Goal: Transaction & Acquisition: Subscribe to service/newsletter

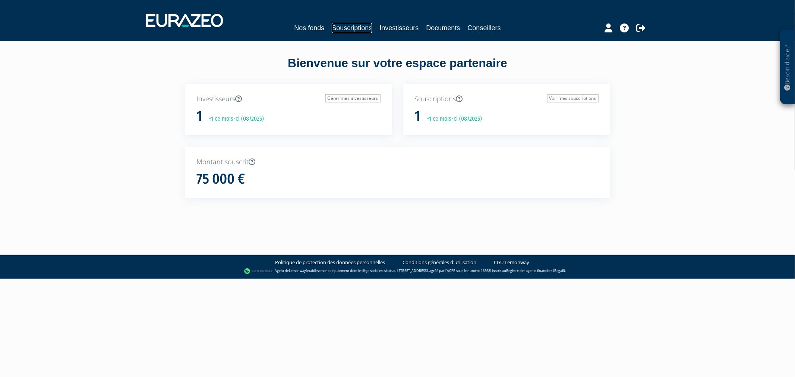
click at [335, 26] on link "Souscriptions" at bounding box center [352, 28] width 40 height 10
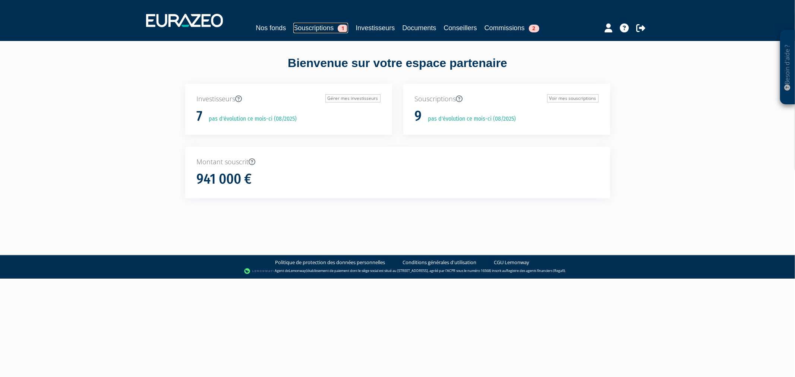
click at [294, 31] on link "Souscriptions 1" at bounding box center [320, 28] width 55 height 10
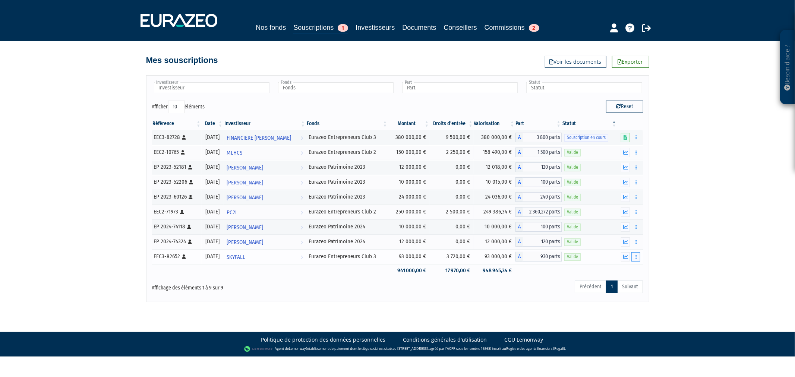
click at [638, 256] on button "button" at bounding box center [635, 256] width 9 height 9
click at [628, 269] on link "Documents" at bounding box center [619, 270] width 37 height 12
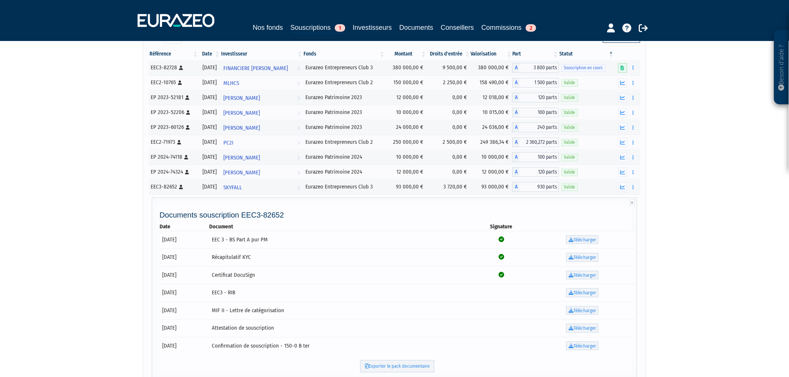
scroll to position [83, 0]
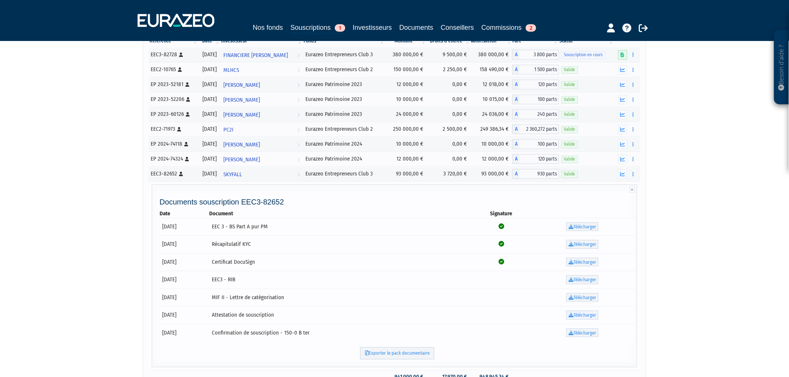
click at [576, 316] on link "Télécharger" at bounding box center [582, 315] width 32 height 9
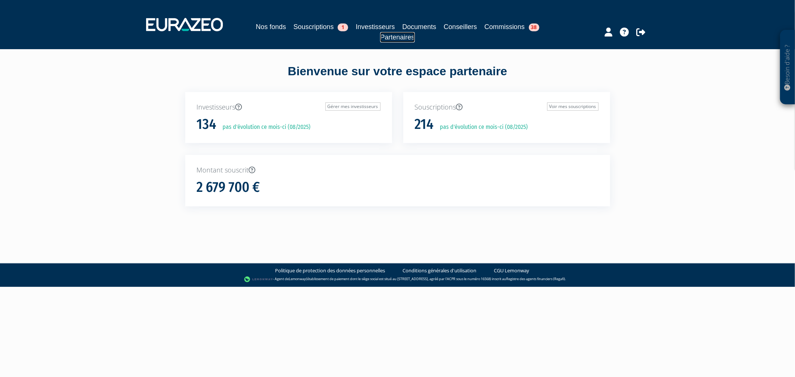
click at [414, 34] on link "Partenaires" at bounding box center [397, 37] width 34 height 10
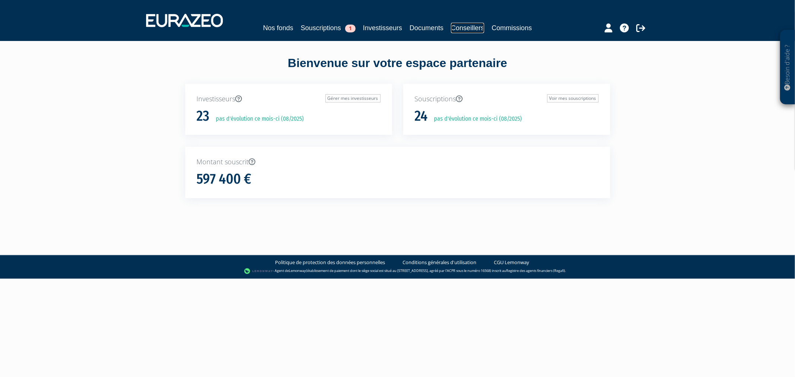
click at [475, 26] on link "Conseillers" at bounding box center [467, 28] width 33 height 10
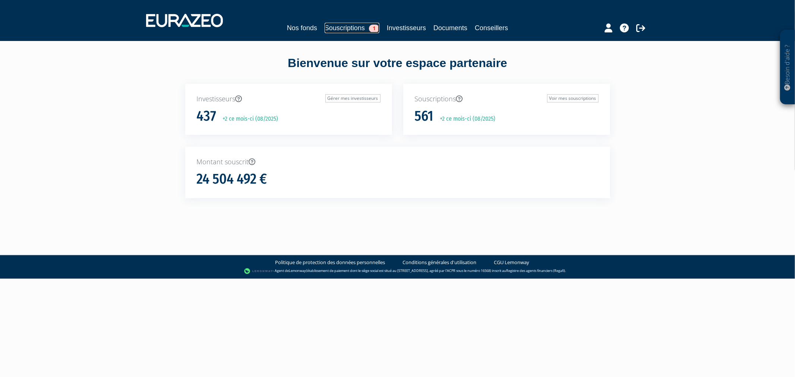
click at [329, 31] on link "Souscriptions 1" at bounding box center [352, 28] width 55 height 10
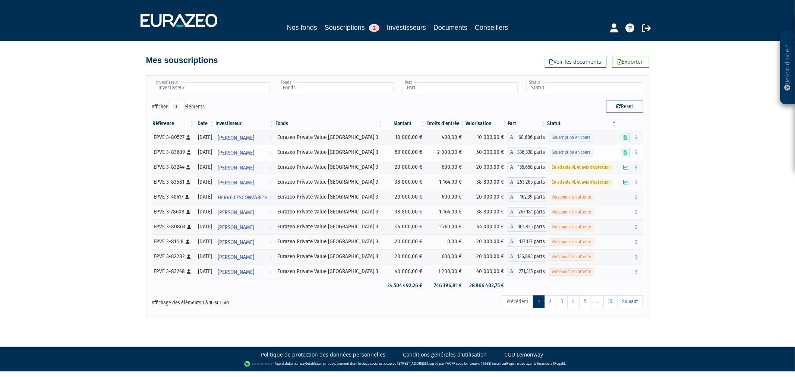
click at [640, 153] on td "Editer le montant Compléter Supprimer" at bounding box center [630, 152] width 26 height 15
click at [638, 153] on button "button" at bounding box center [635, 152] width 9 height 9
click at [606, 180] on link "Compléter" at bounding box center [614, 180] width 48 height 12
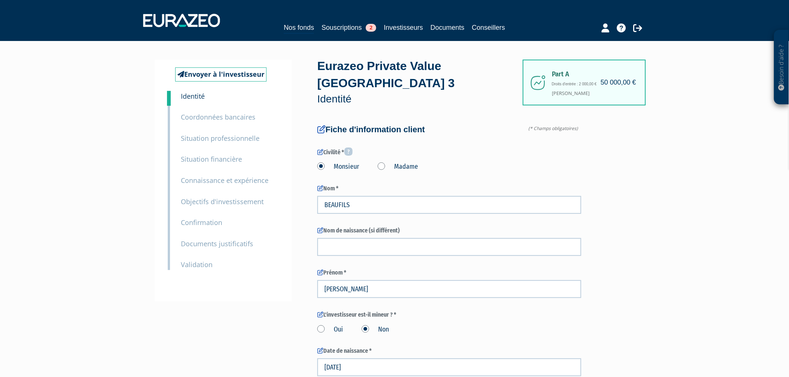
click at [211, 243] on small "Documents justificatifs" at bounding box center [217, 243] width 72 height 9
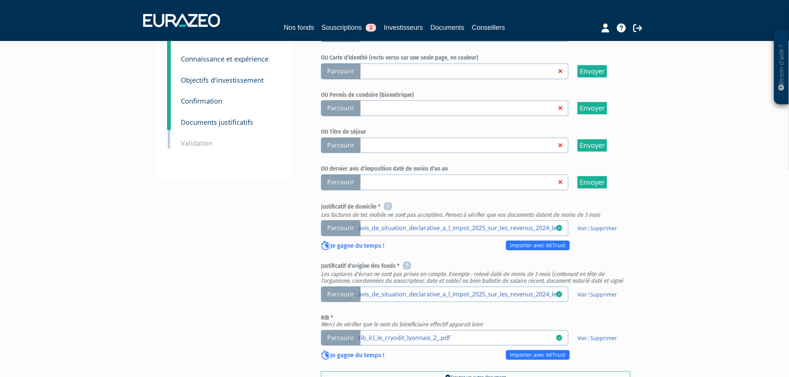
scroll to position [242, 0]
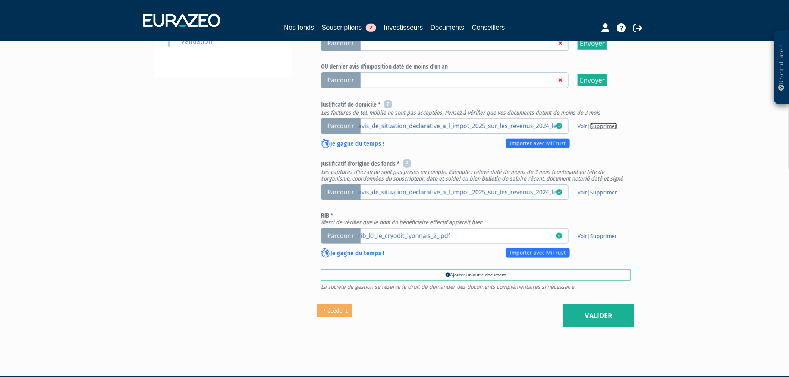
drag, startPoint x: 599, startPoint y: 106, endPoint x: 433, endPoint y: 32, distance: 181.7
click at [599, 123] on link "Supprimer" at bounding box center [603, 126] width 27 height 7
